Goal: Task Accomplishment & Management: Complete application form

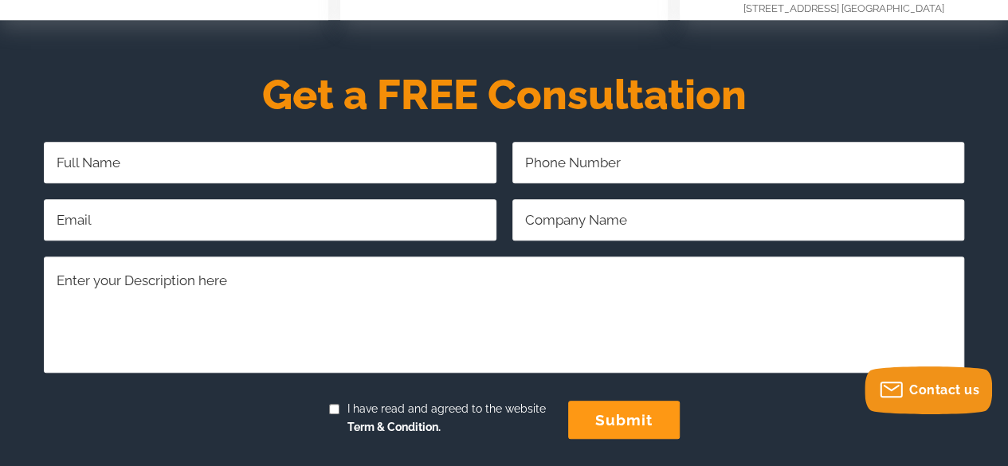
scroll to position [558, 0]
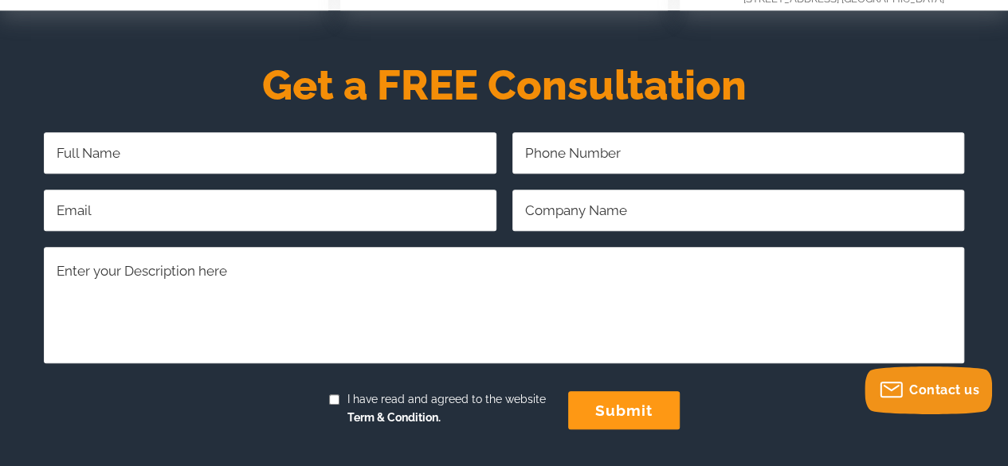
click at [260, 151] on input "Full Name Required" at bounding box center [270, 152] width 452 height 41
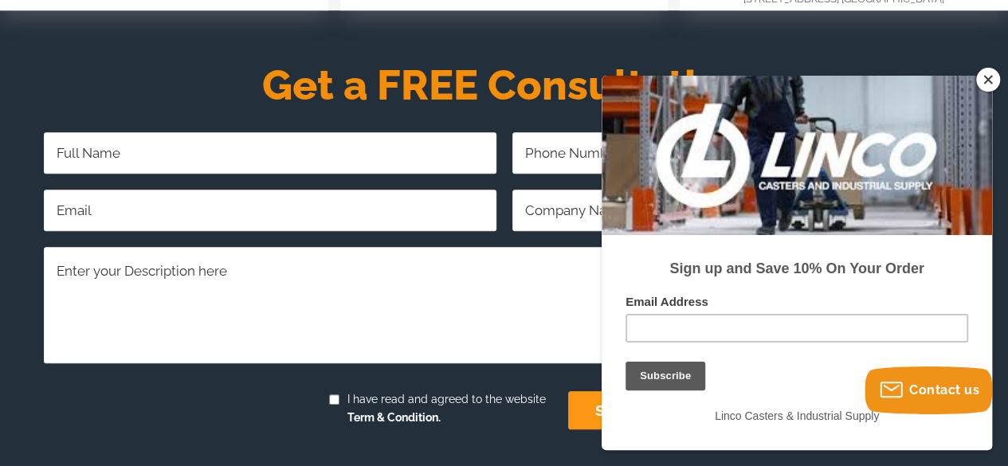
type input "[PERSON_NAME]"
type input "4092310023"
type input "[EMAIL_ADDRESS][DOMAIN_NAME]"
type input "ploygon systems"
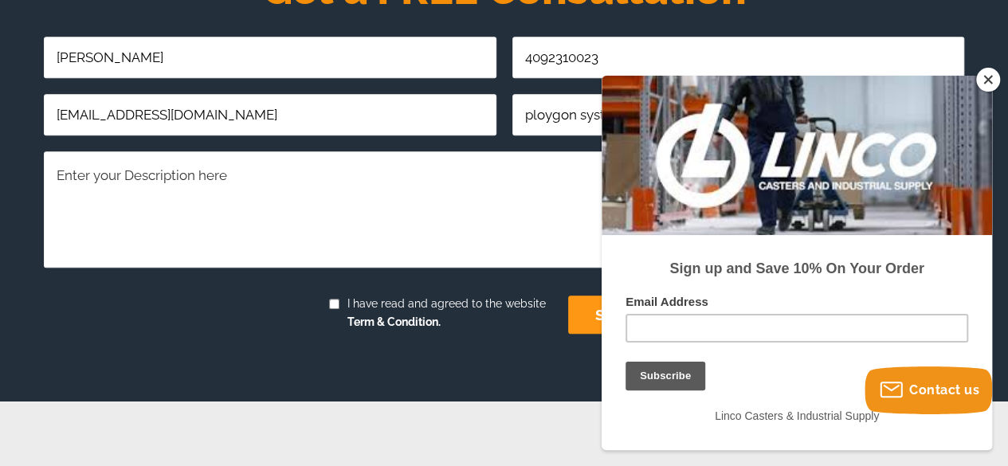
scroll to position [658, 0]
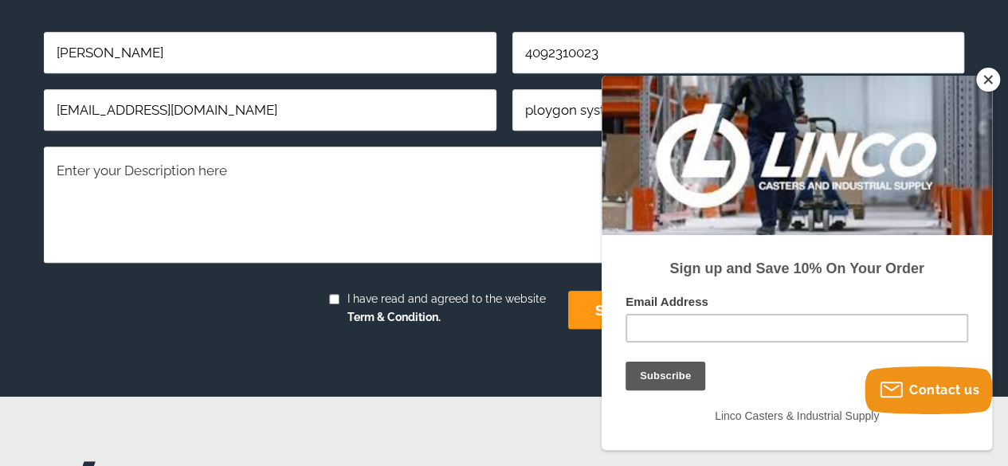
click at [104, 177] on textarea "Comments/Questions Required" at bounding box center [504, 204] width 920 height 115
paste textarea "Hello, I am reaching out to inquire about potentially working with your company…"
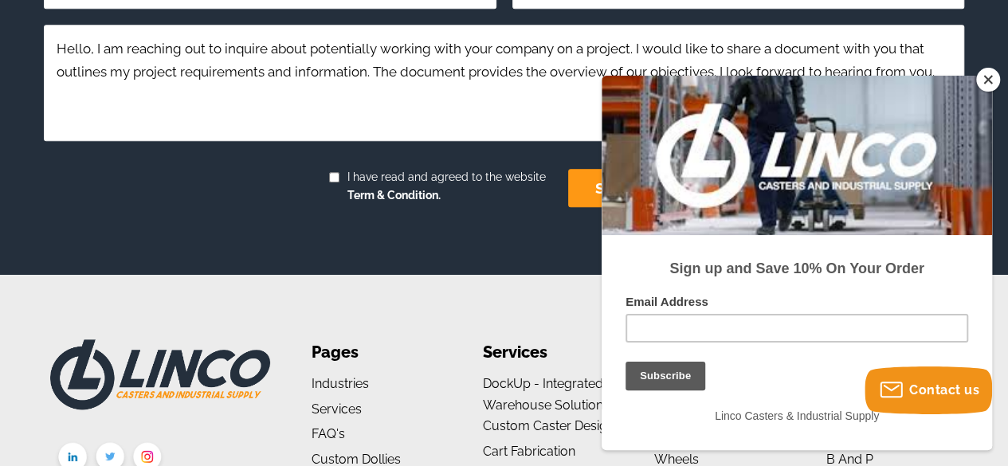
scroll to position [806, 0]
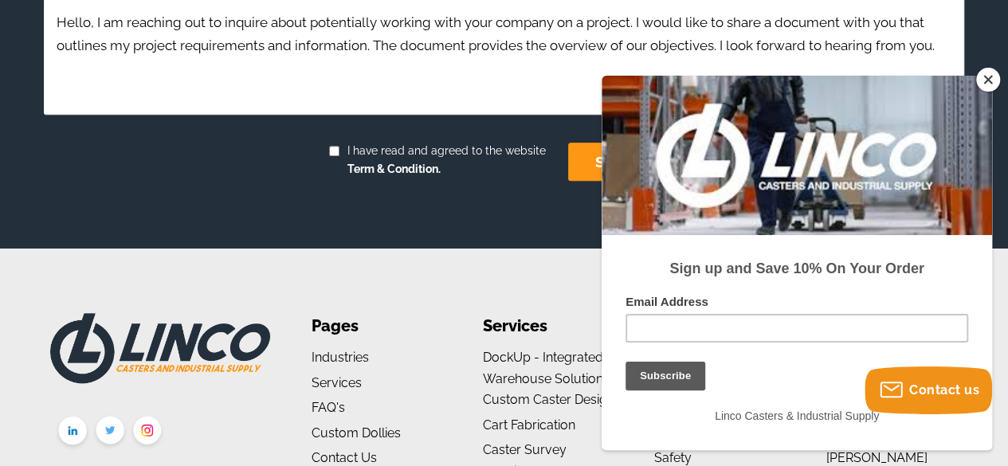
type textarea "Hello, I am reaching out to inquire about potentially working with your company…"
click at [988, 80] on button "Close" at bounding box center [988, 80] width 24 height 24
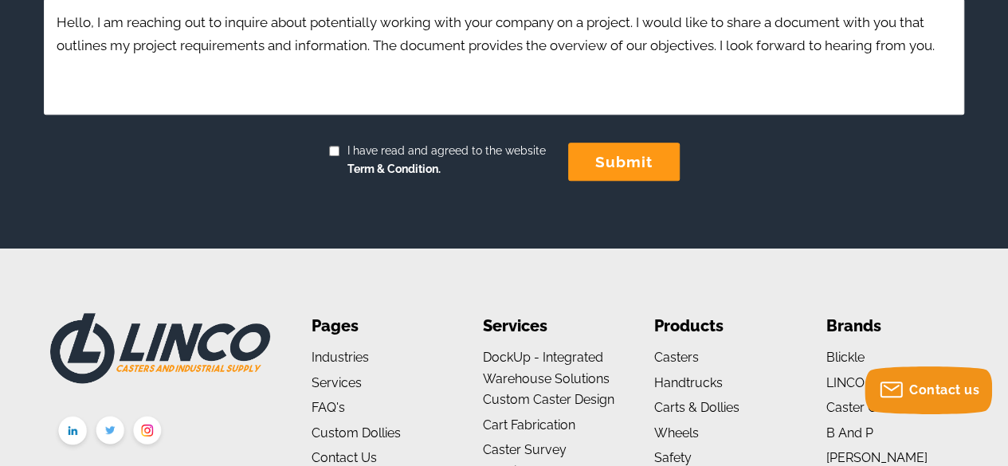
click at [333, 148] on input "I have read and agreed to the website Term & Condition." at bounding box center [334, 151] width 10 height 10
checkbox input "true"
click at [615, 166] on input "submit" at bounding box center [624, 162] width 112 height 38
